Goal: Transaction & Acquisition: Purchase product/service

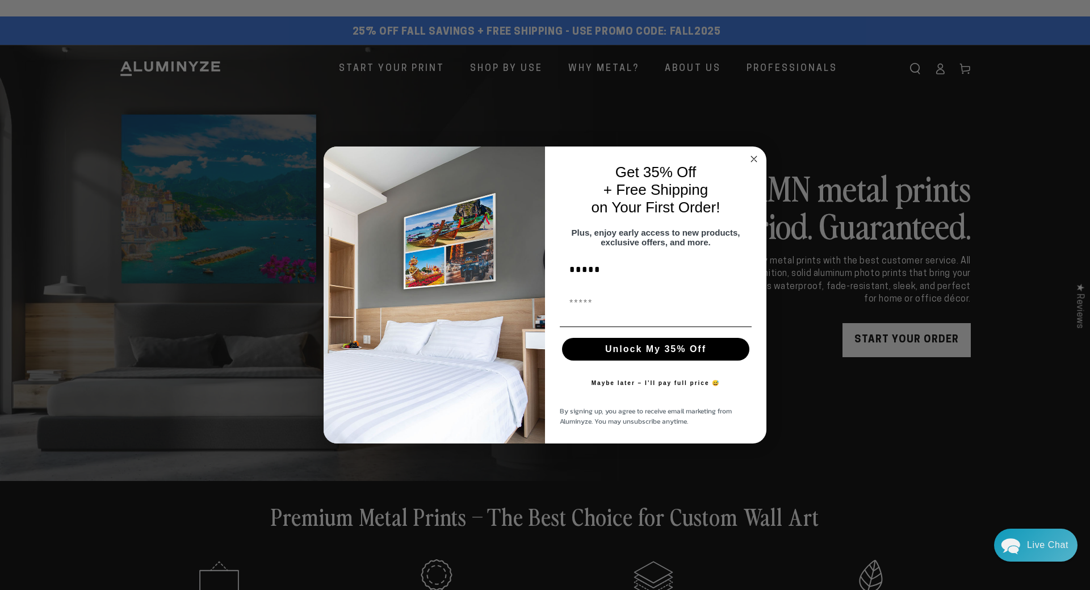
type input "*****"
type input "**********"
click at [698, 355] on button "Unlock My 35% Off" at bounding box center [655, 349] width 187 height 23
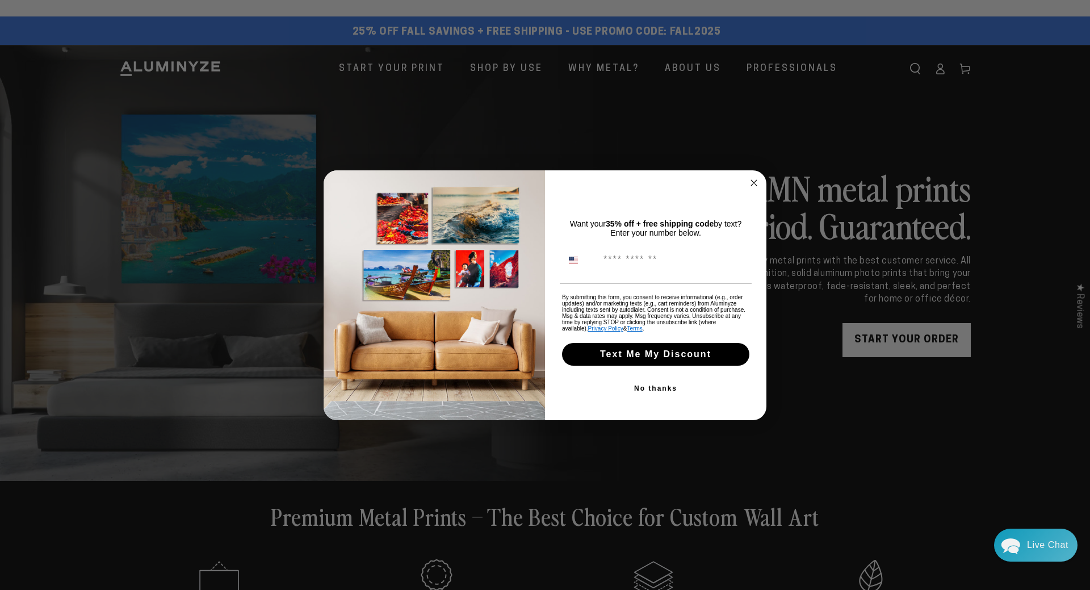
click at [663, 387] on button "No thanks" at bounding box center [656, 388] width 192 height 23
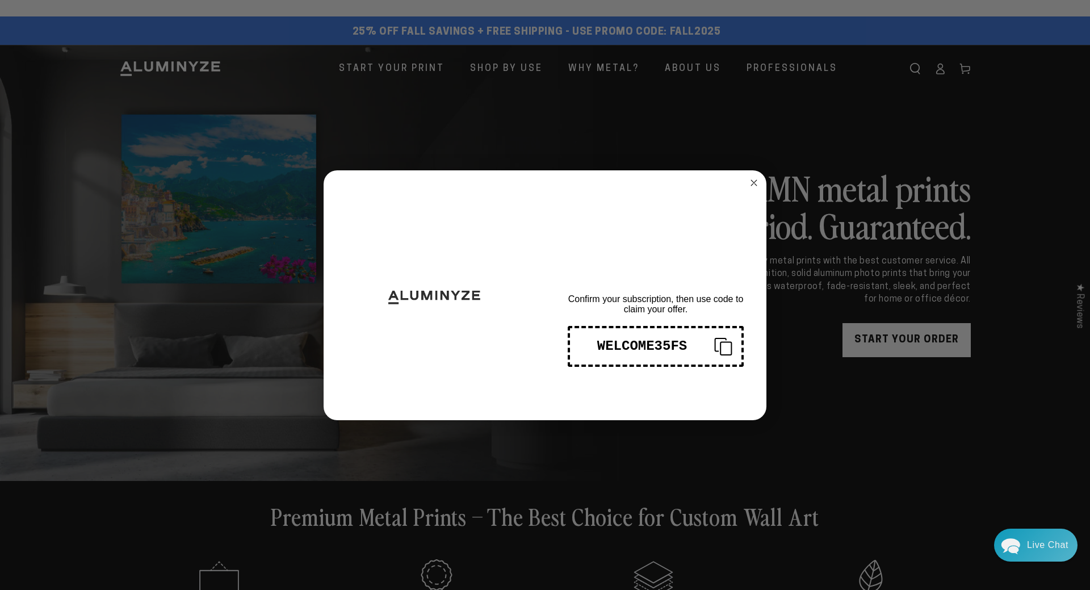
click at [753, 182] on circle "Close dialog" at bounding box center [754, 182] width 13 height 13
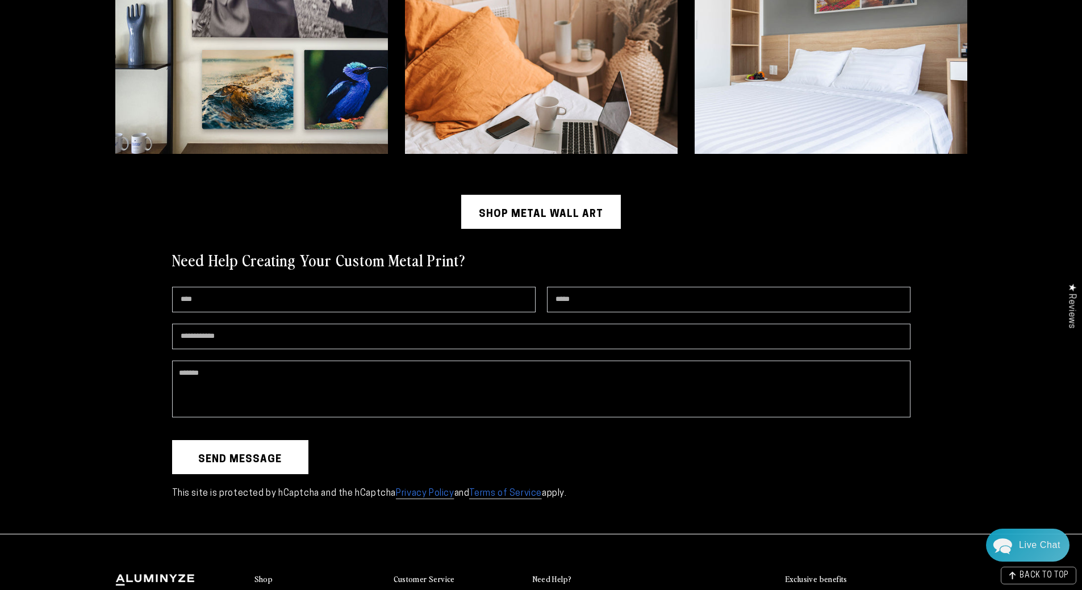
scroll to position [3066, 0]
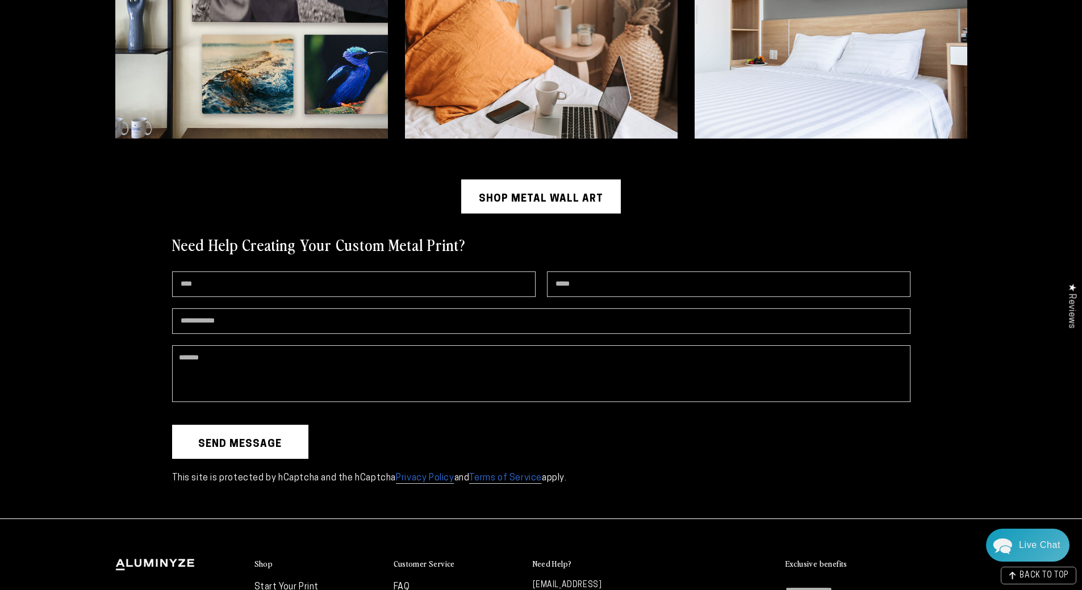
click at [559, 190] on link "Shop Metal Wall Art" at bounding box center [541, 196] width 160 height 34
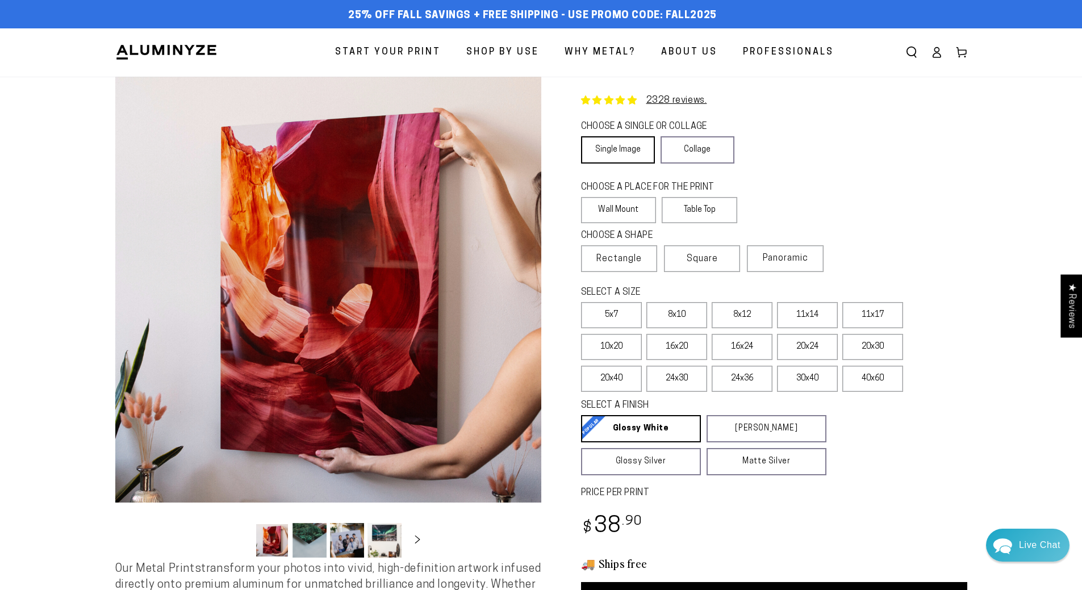
click at [638, 154] on link "Single Image" at bounding box center [618, 149] width 74 height 27
click at [626, 211] on label "Wall Mount" at bounding box center [619, 210] width 76 height 26
click at [624, 260] on span "Rectangle" at bounding box center [618, 259] width 45 height 14
click at [742, 349] on label "16x24" at bounding box center [741, 347] width 61 height 26
click at [692, 343] on label "16x20" at bounding box center [676, 347] width 61 height 26
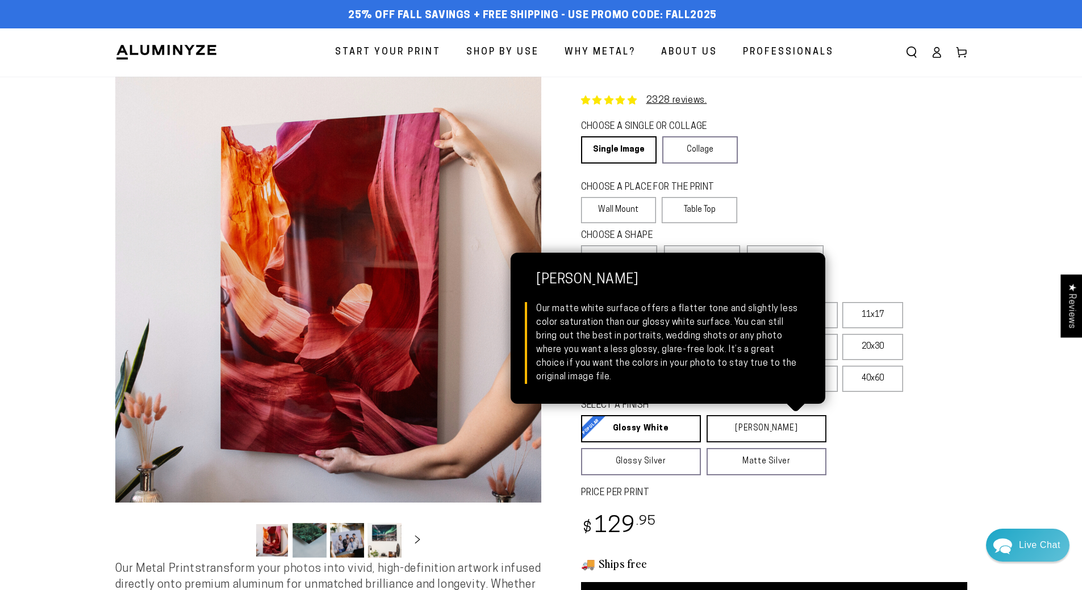
click at [759, 431] on link "Matte White Matte White Our matte white surface offers a flatter tone and sligh…" at bounding box center [766, 428] width 120 height 27
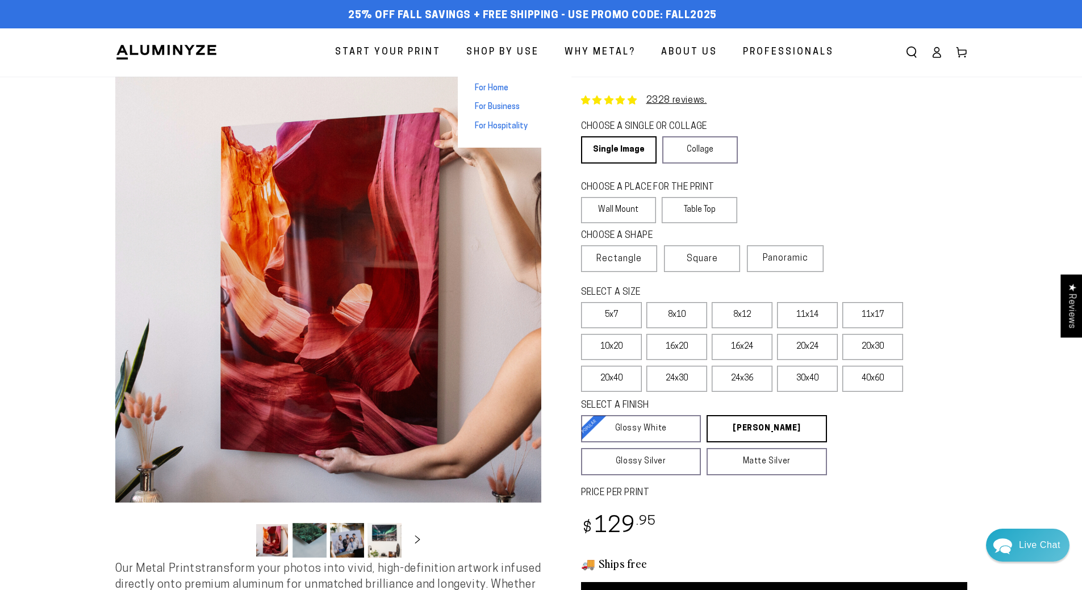
click at [493, 87] on span "For Home" at bounding box center [491, 88] width 33 height 11
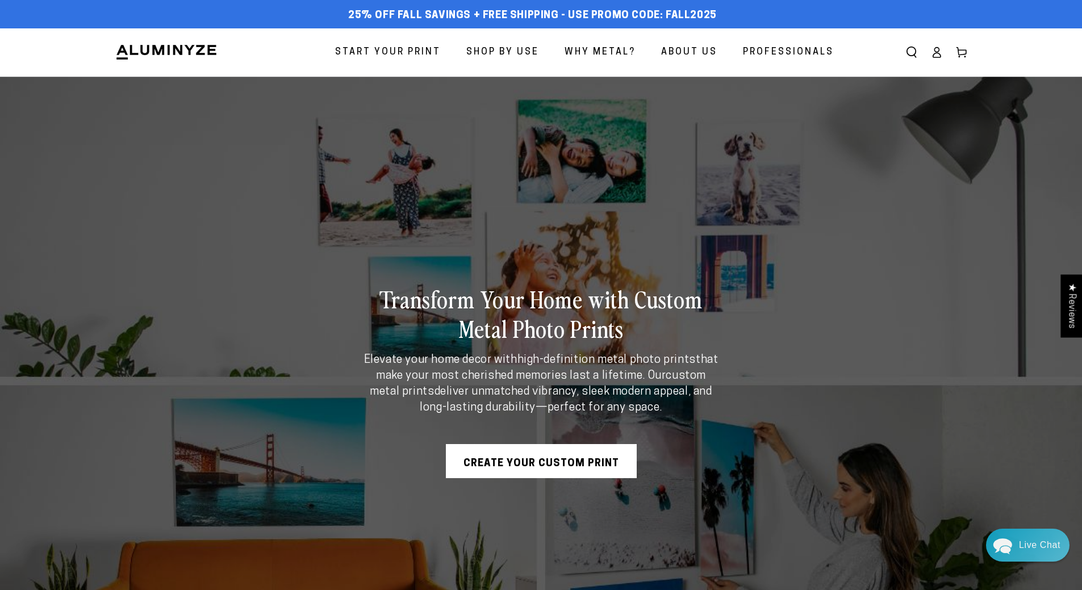
click at [178, 56] on img at bounding box center [166, 52] width 102 height 17
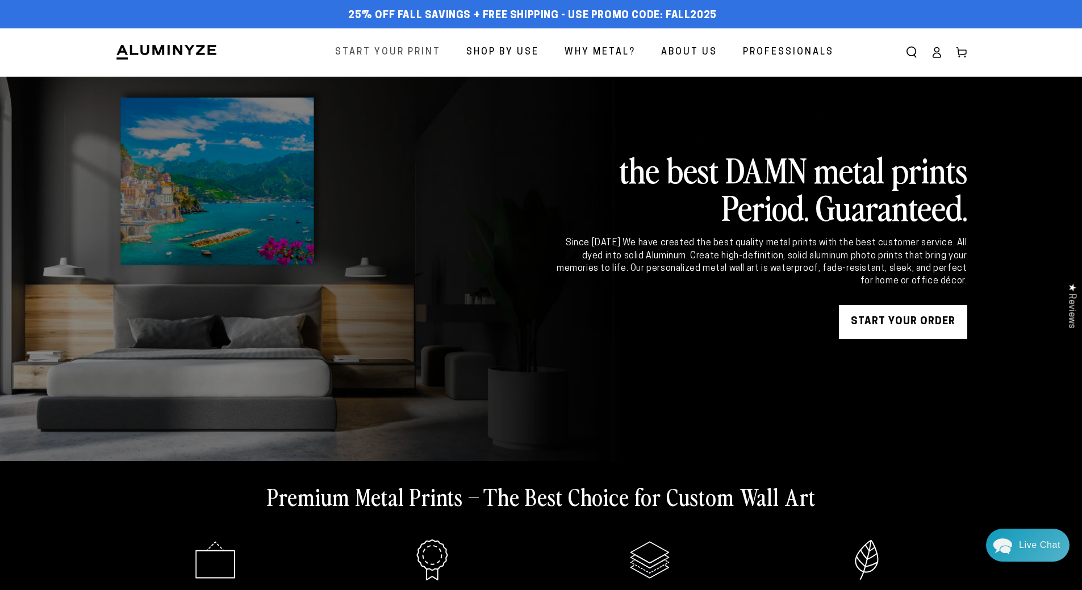
click at [407, 49] on span "Start Your Print" at bounding box center [388, 52] width 106 height 16
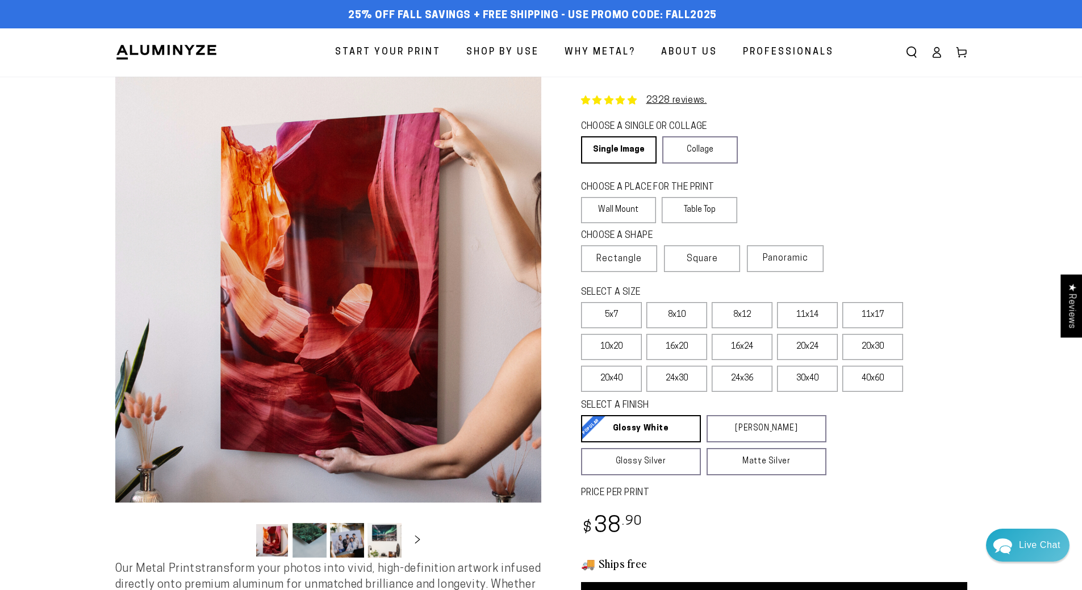
drag, startPoint x: 822, startPoint y: 0, endPoint x: 1046, endPoint y: 143, distance: 265.5
click at [1046, 143] on section "Skip to product information Open media 1 in modal Open media 2 in modal Open me…" at bounding box center [541, 385] width 1082 height 616
